Goal: Transaction & Acquisition: Purchase product/service

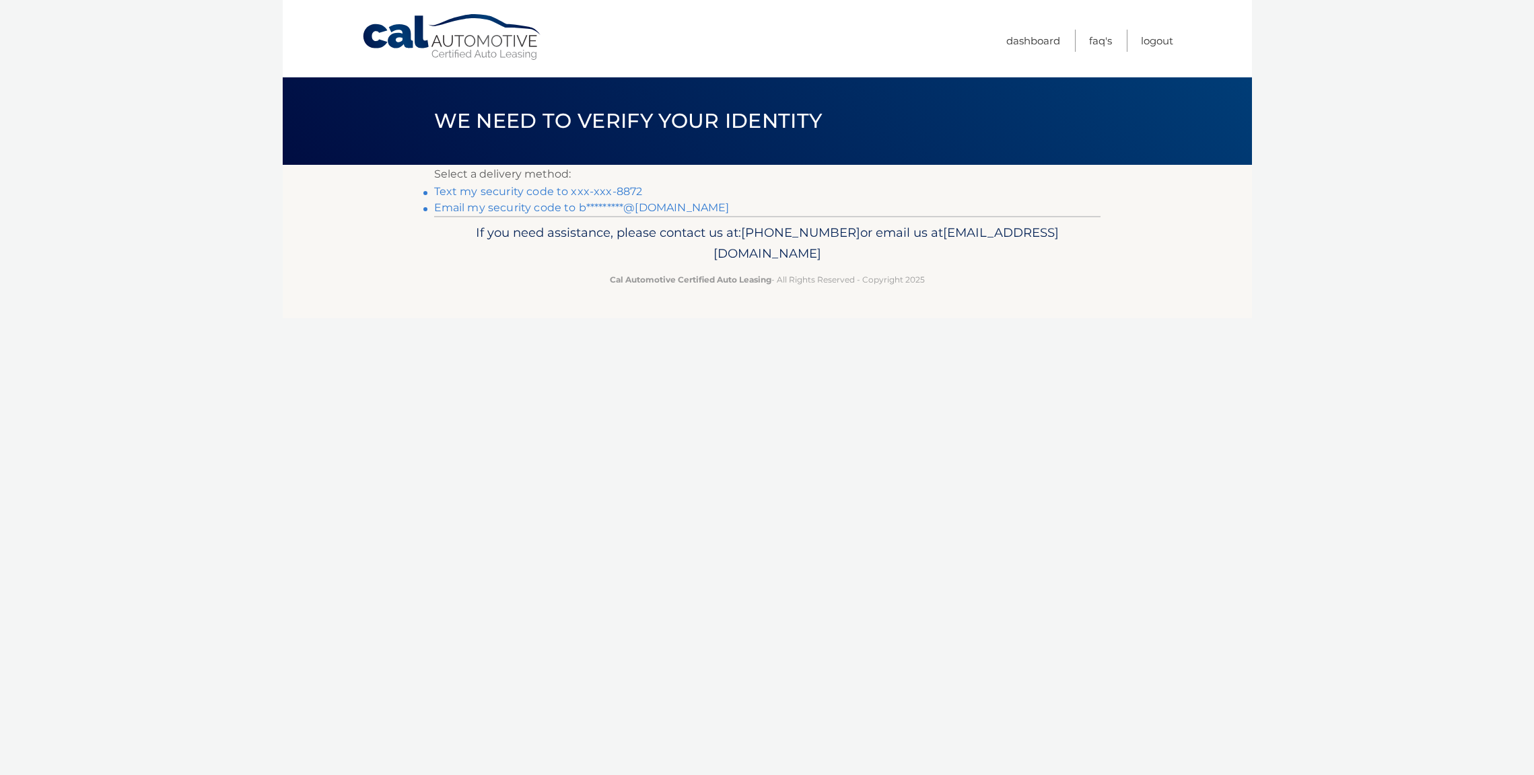
click at [485, 192] on link "Text my security code to xxx-xxx-8872" at bounding box center [538, 191] width 209 height 13
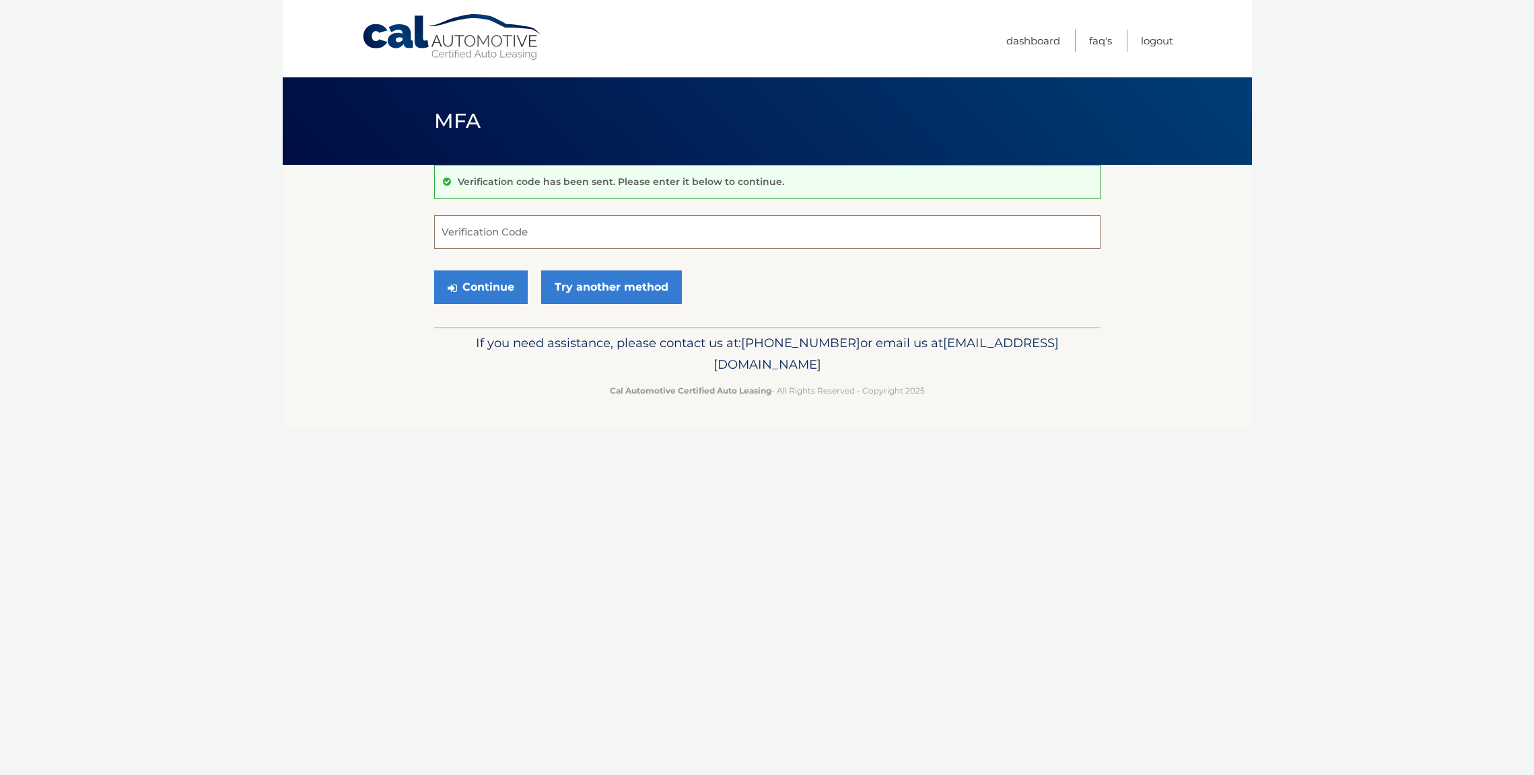
click at [481, 228] on input "Verification Code" at bounding box center [767, 232] width 666 height 34
type input "630937"
click at [429, 271] on button "Continue" at bounding box center [476, 288] width 94 height 34
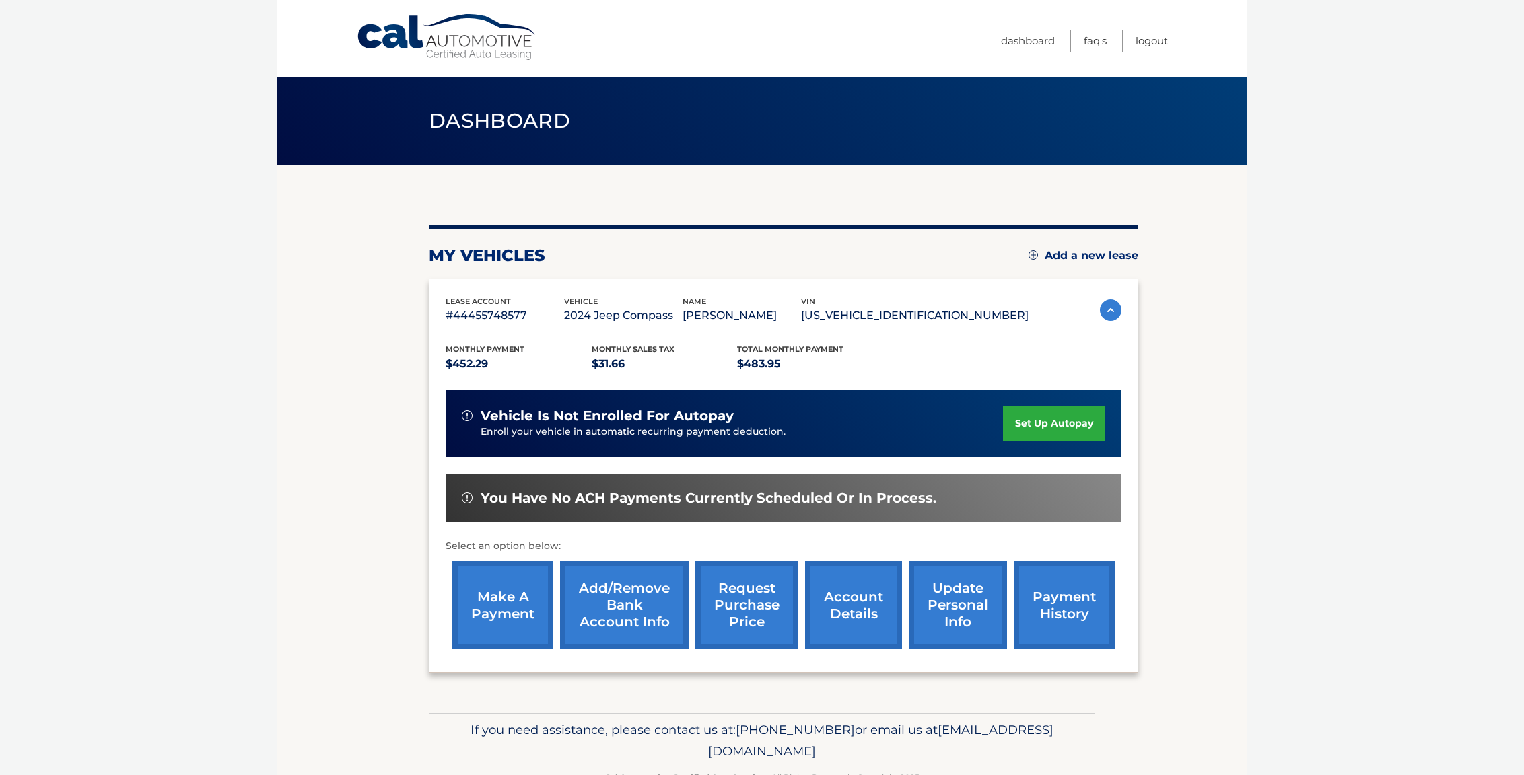
click at [518, 674] on div "lease account #44455748577 vehicle 2024 Jeep Compass name CHRISTOPHER BOSWORTH …" at bounding box center [783, 476] width 709 height 395
click at [518, 650] on link "make a payment" at bounding box center [502, 605] width 101 height 88
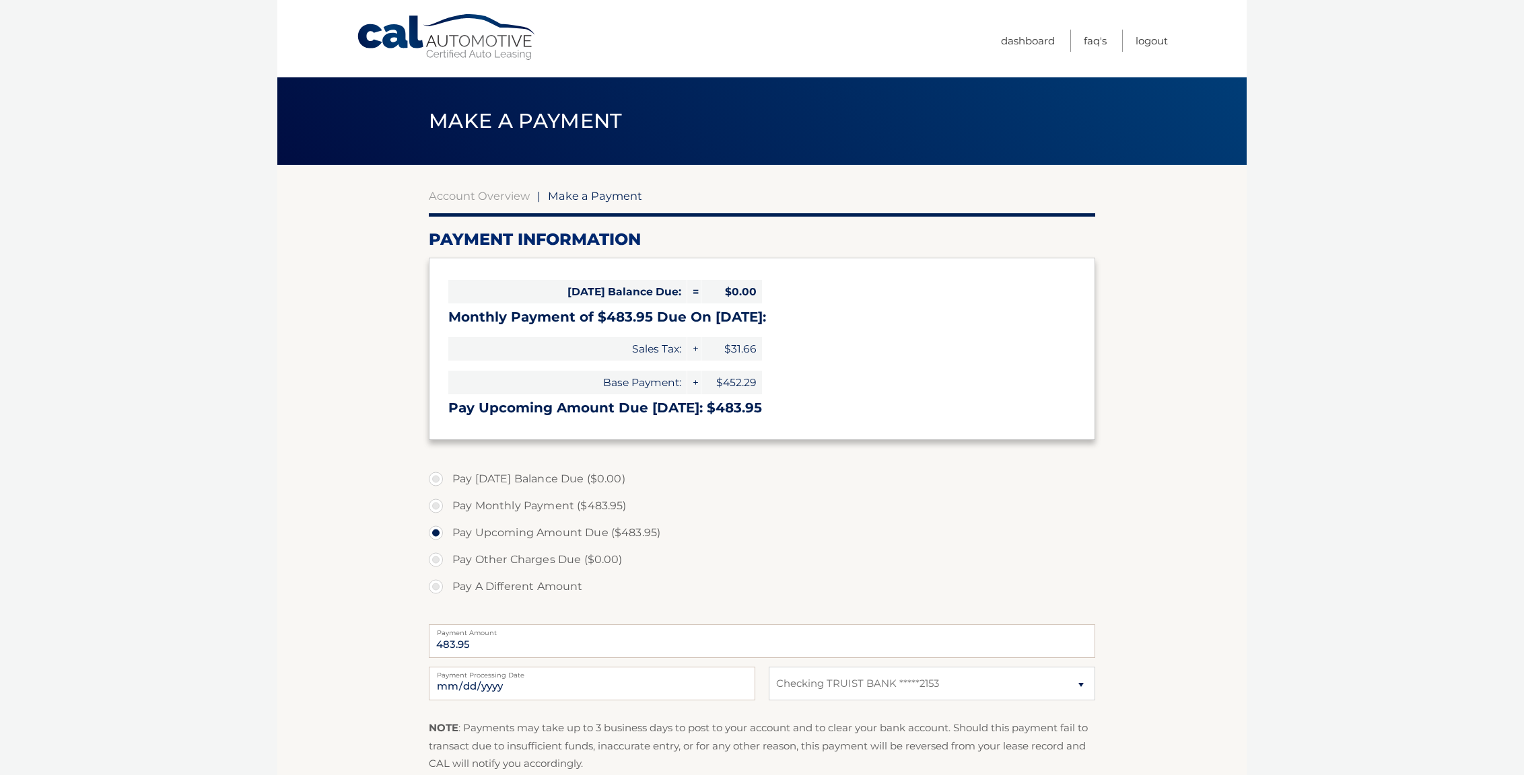
select select "NDk3YzNjOTktYTc5OS00MDM0LWEwZjUtMzliMjk5MDNiYTRi"
click at [437, 505] on label "Pay Monthly Payment ($483.95)" at bounding box center [762, 506] width 666 height 27
click at [437, 505] on input "Pay Monthly Payment ($483.95)" at bounding box center [440, 504] width 13 height 22
radio input "true"
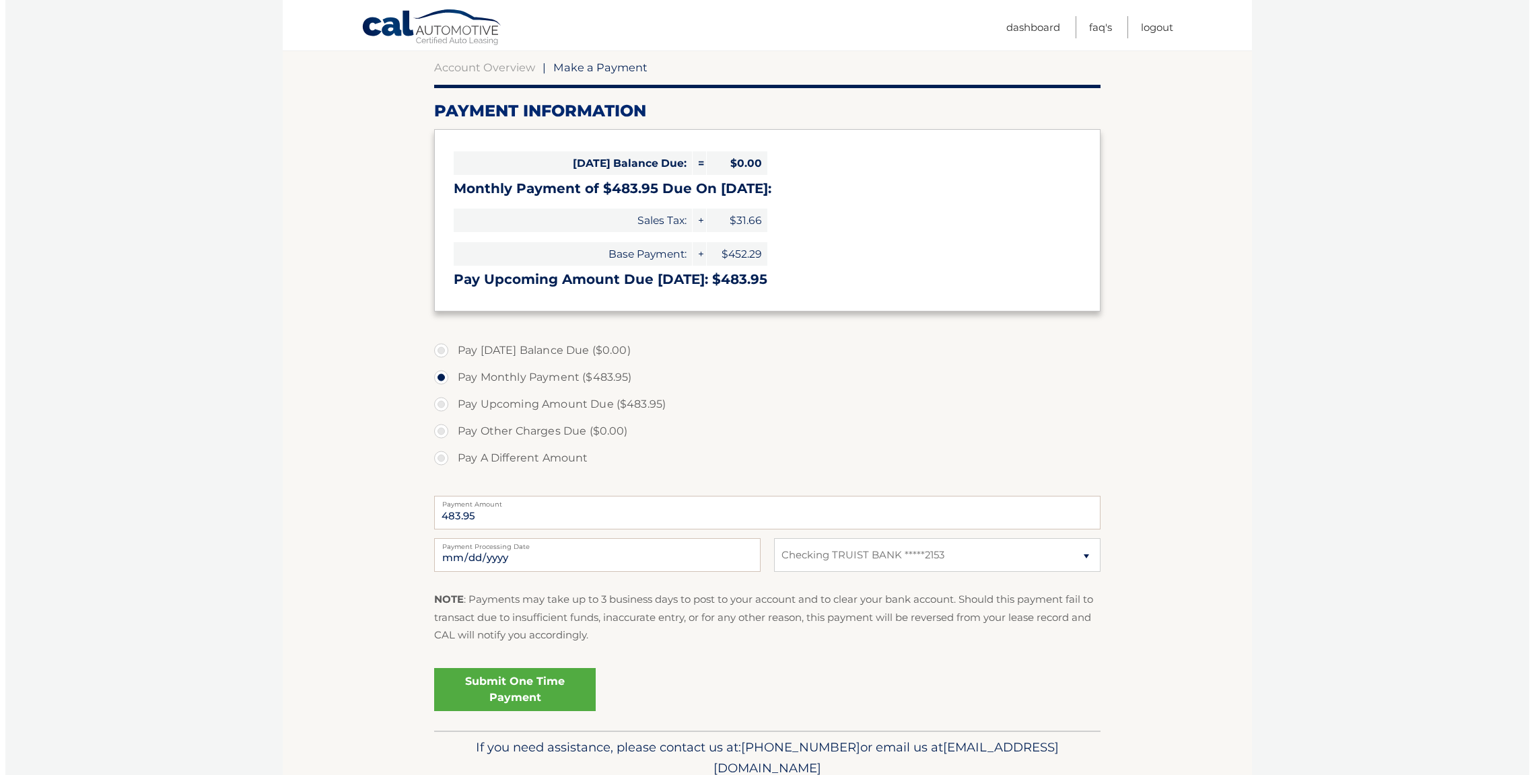
scroll to position [186, 0]
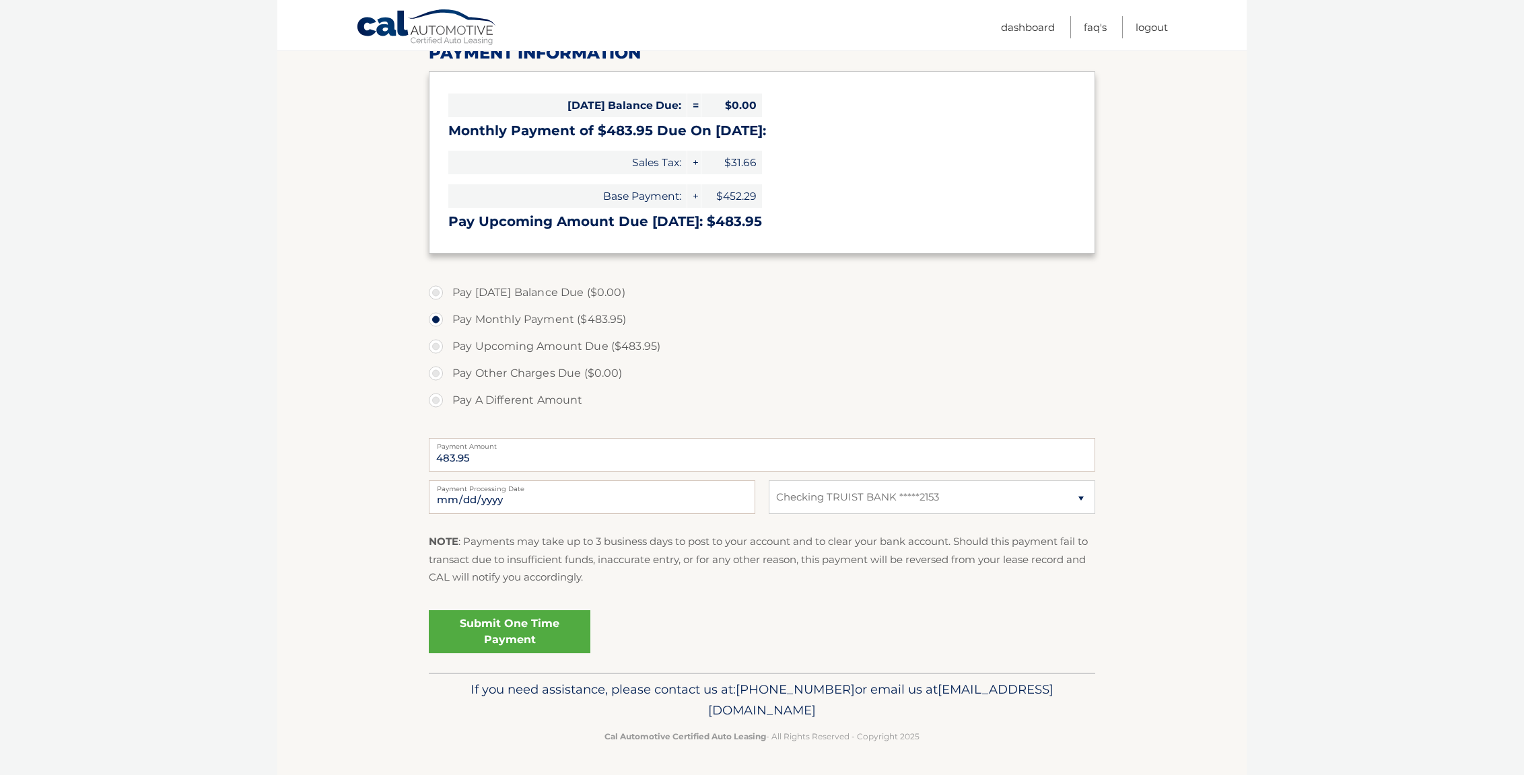
click at [503, 639] on link "Submit One Time Payment" at bounding box center [510, 631] width 162 height 43
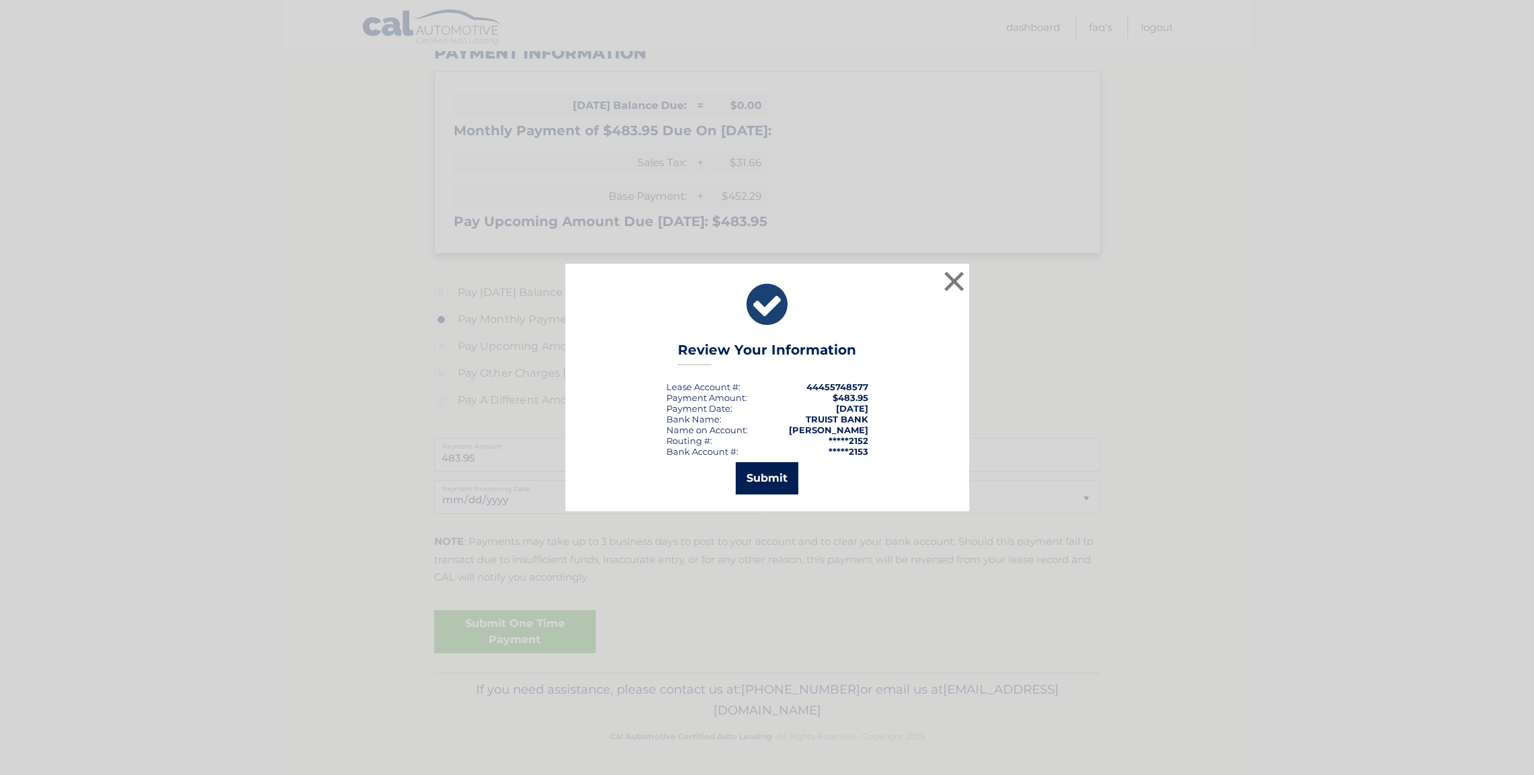
click at [794, 474] on button "Submit" at bounding box center [767, 478] width 63 height 32
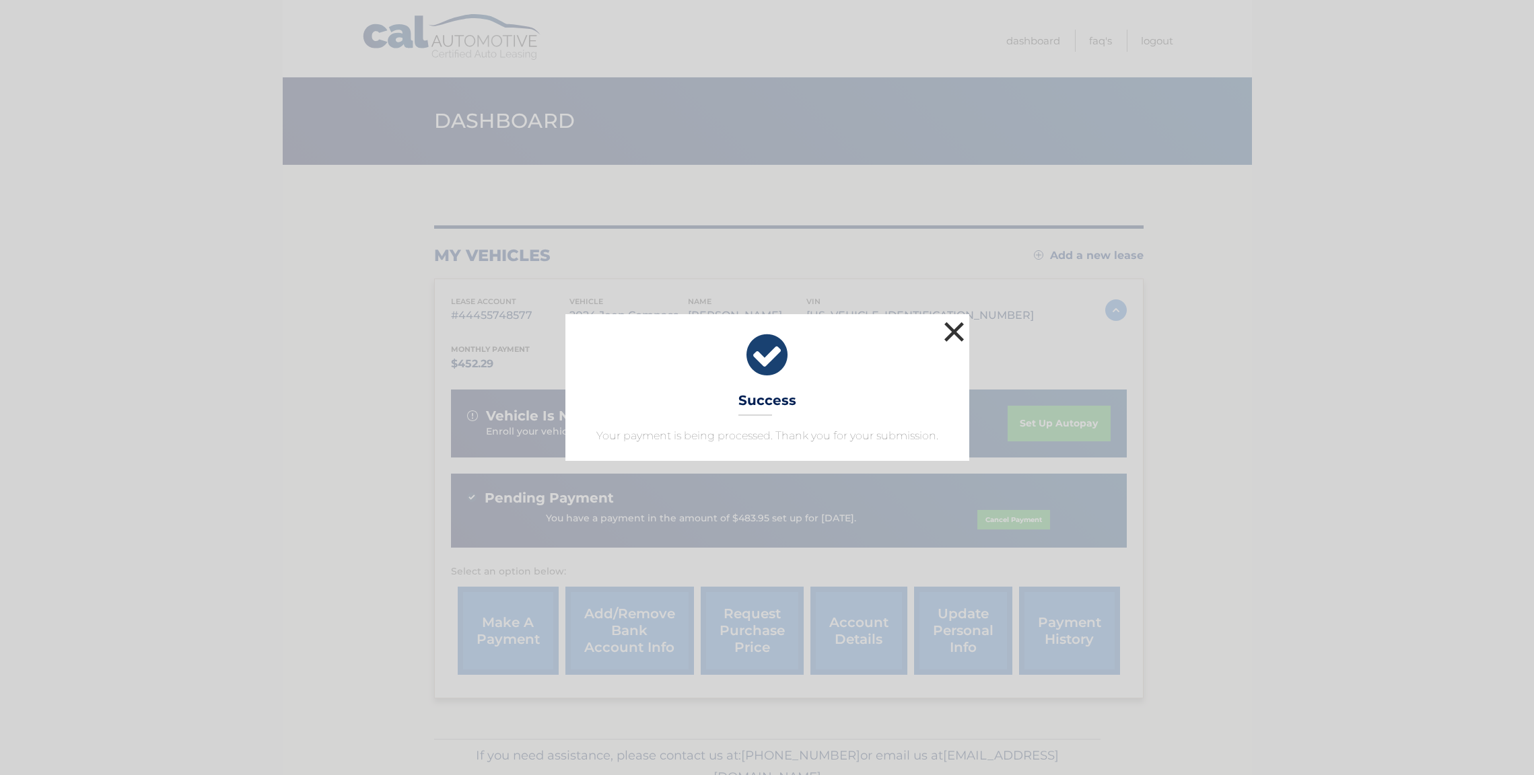
click at [963, 326] on button "×" at bounding box center [954, 331] width 27 height 27
